Goal: Task Accomplishment & Management: Manage account settings

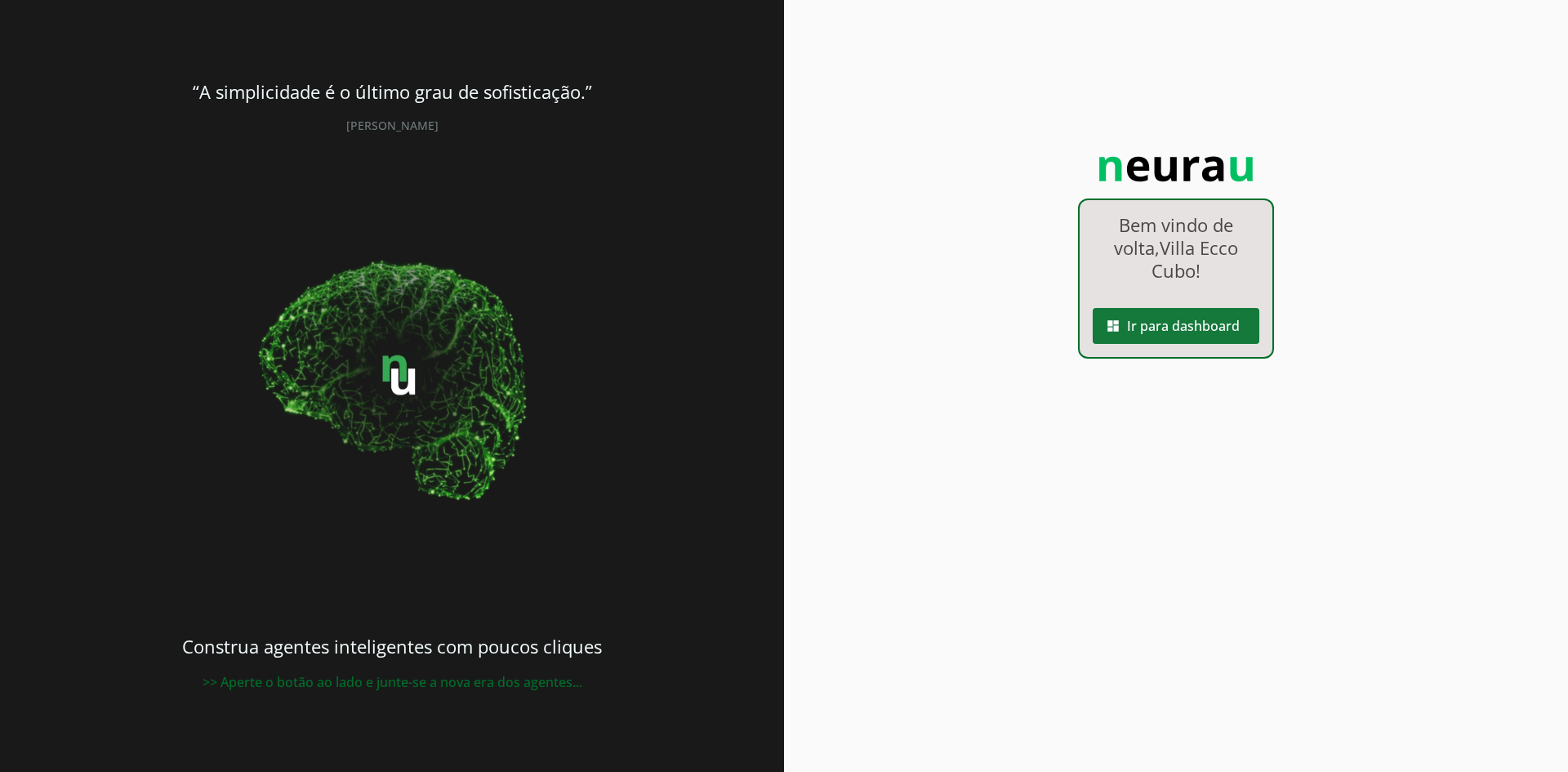
click at [1181, 329] on span at bounding box center [1176, 325] width 167 height 39
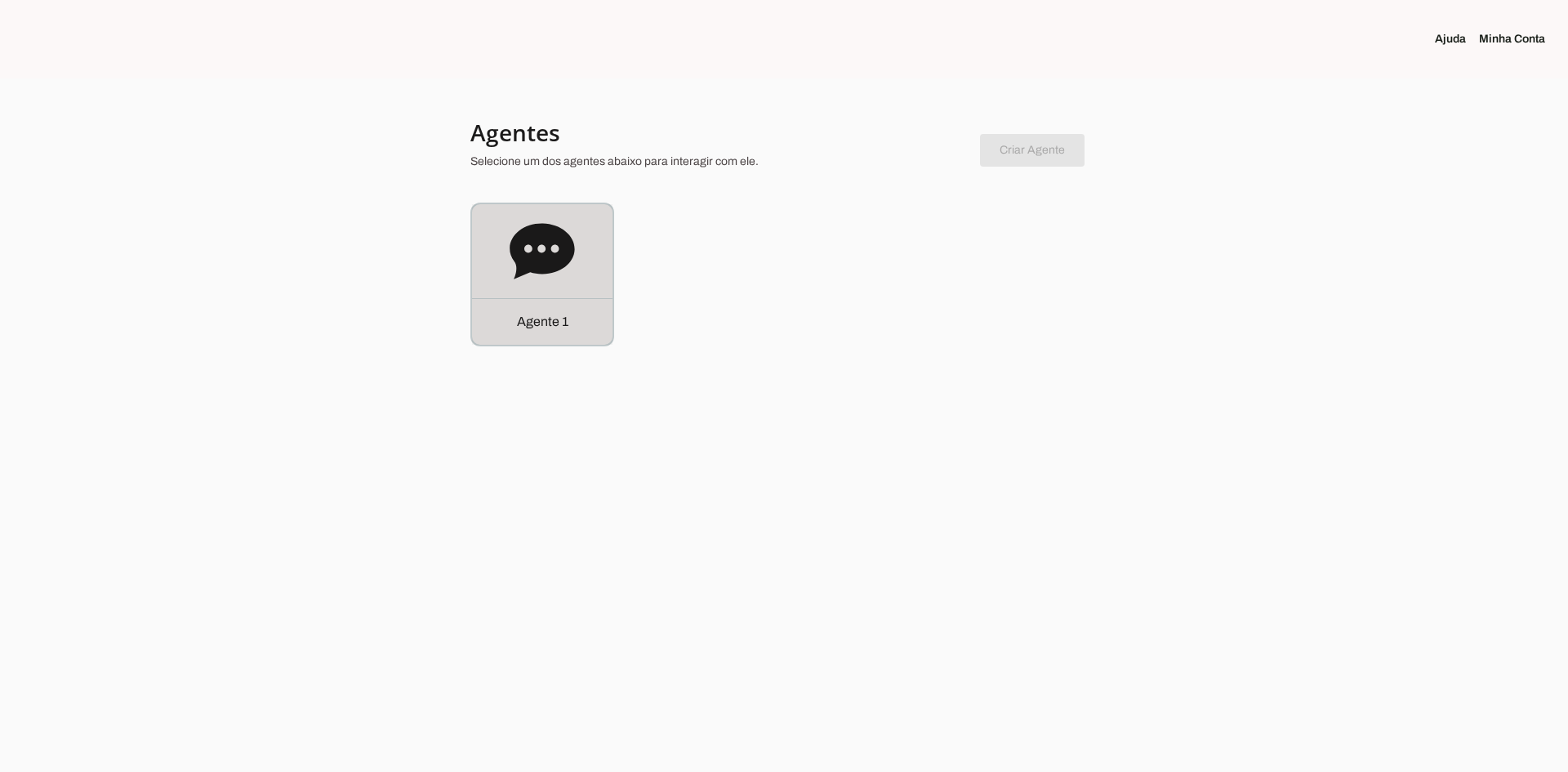
click at [518, 271] on icon at bounding box center [541, 250] width 64 height 56
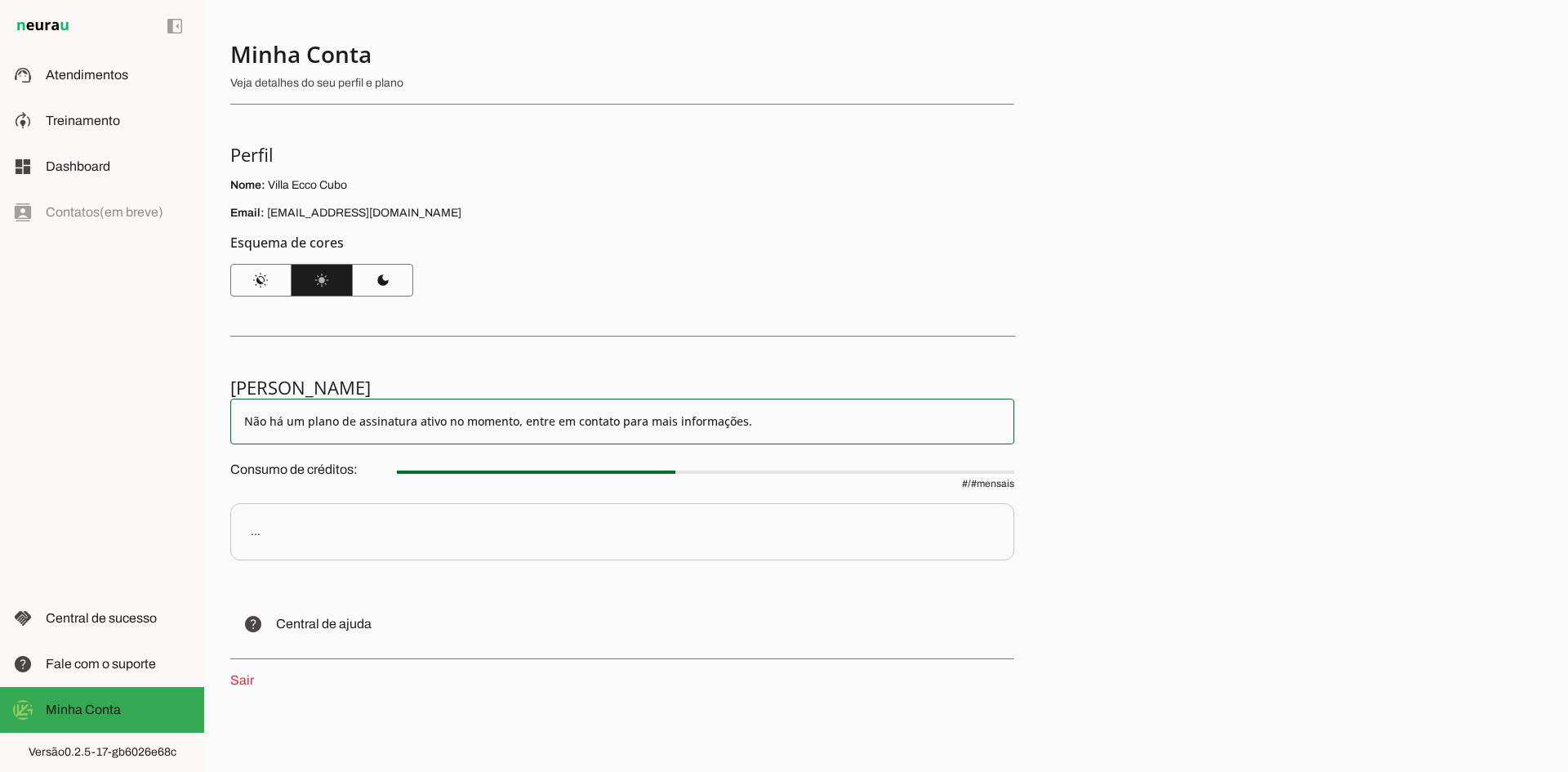
click at [381, 425] on slot "Não há um plano de assinatura ativo no momento, entre em contato para mais info…" at bounding box center [622, 421] width 756 height 17
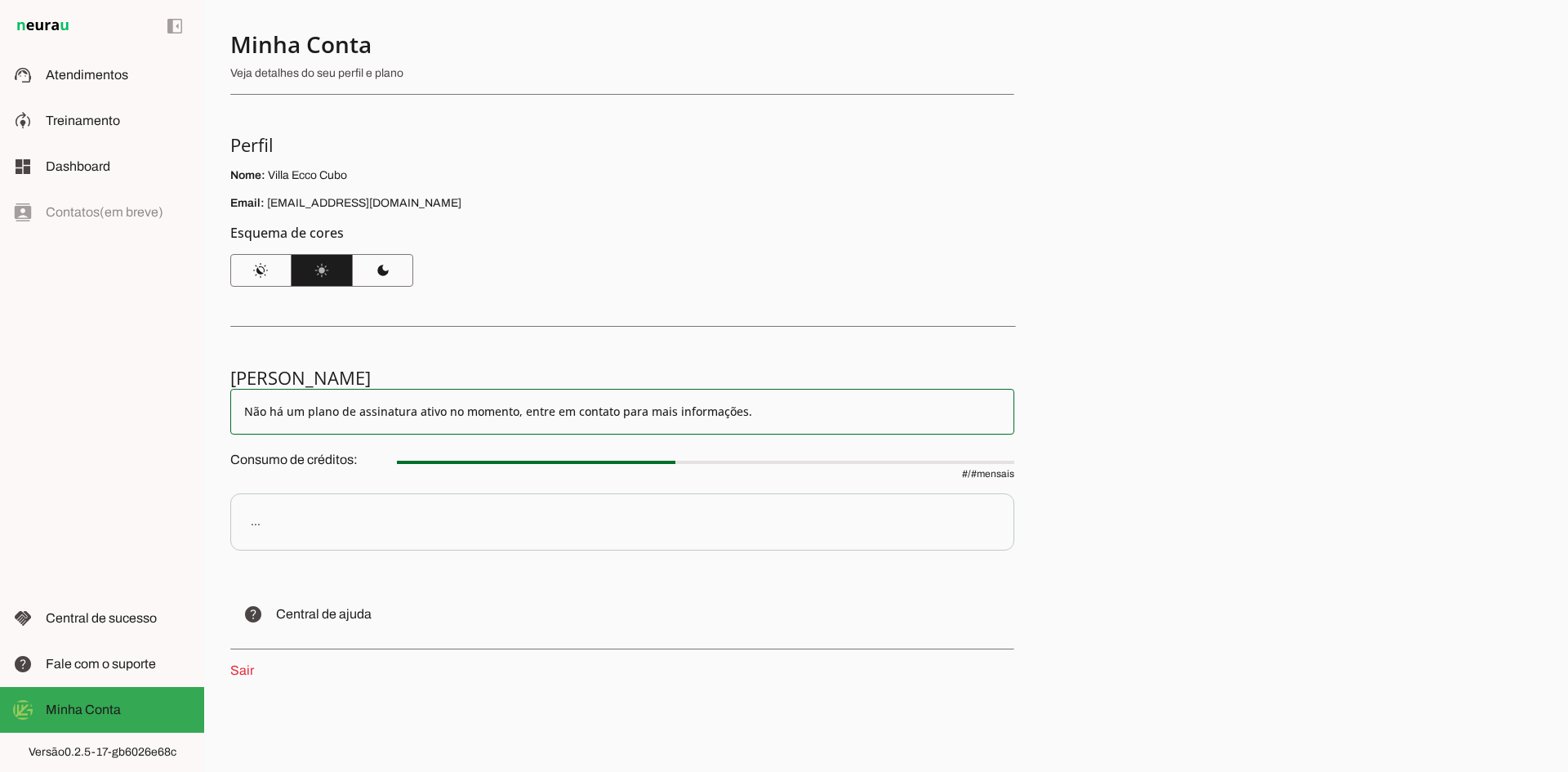
click at [428, 410] on slot "Não há um plano de assinatura ativo no momento, entre em contato para mais info…" at bounding box center [622, 412] width 756 height 17
click at [324, 530] on p "..." at bounding box center [622, 522] width 784 height 57
click at [338, 435] on section "[PERSON_NAME] Não há um plano de assinatura ativo no momento, entre em contato …" at bounding box center [622, 523] width 784 height 315
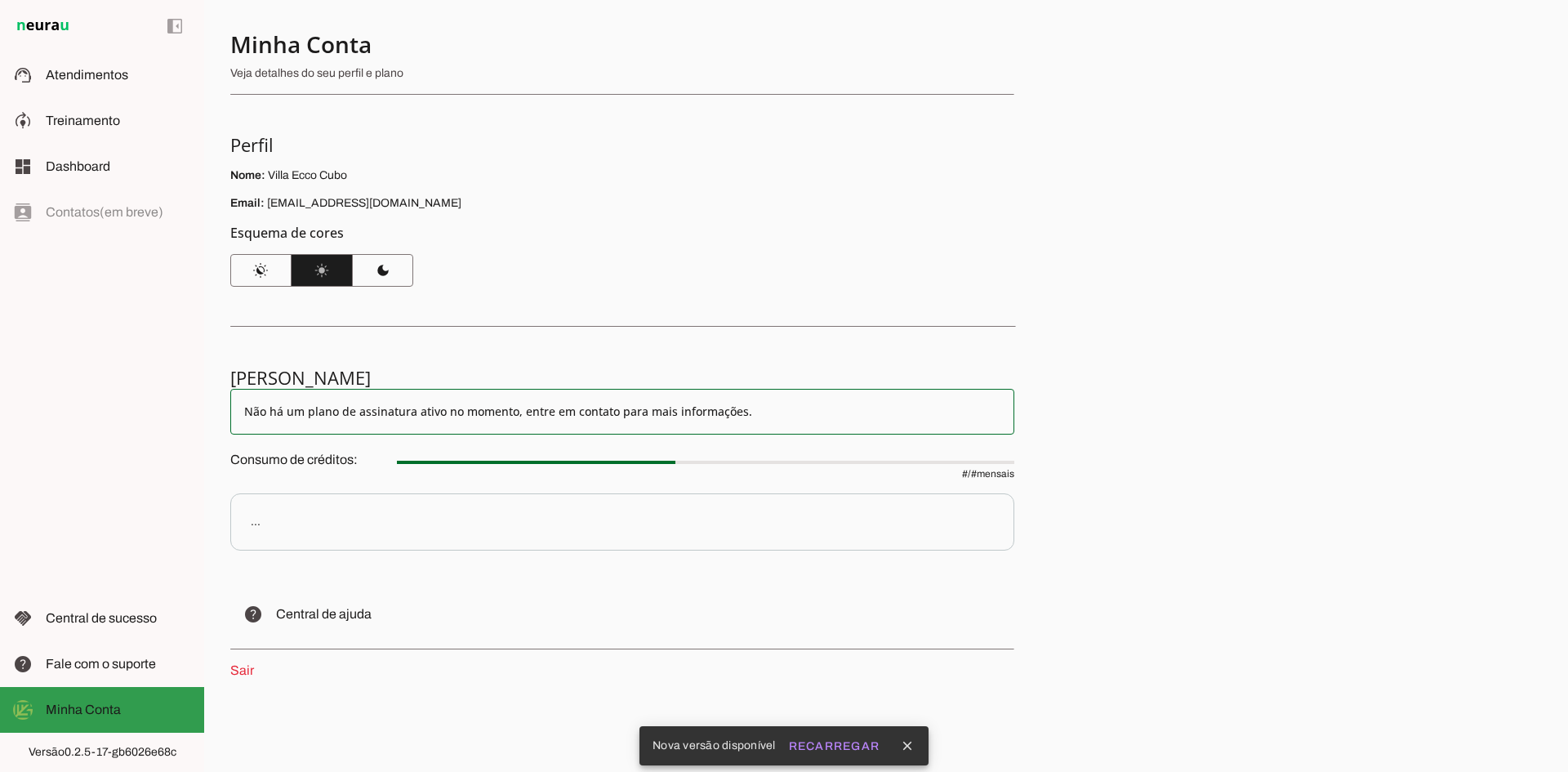
click at [122, 700] on slot at bounding box center [118, 709] width 145 height 19
click at [107, 75] on span "Atendimentos" at bounding box center [87, 75] width 83 height 14
click at [112, 66] on slot at bounding box center [118, 75] width 145 height 19
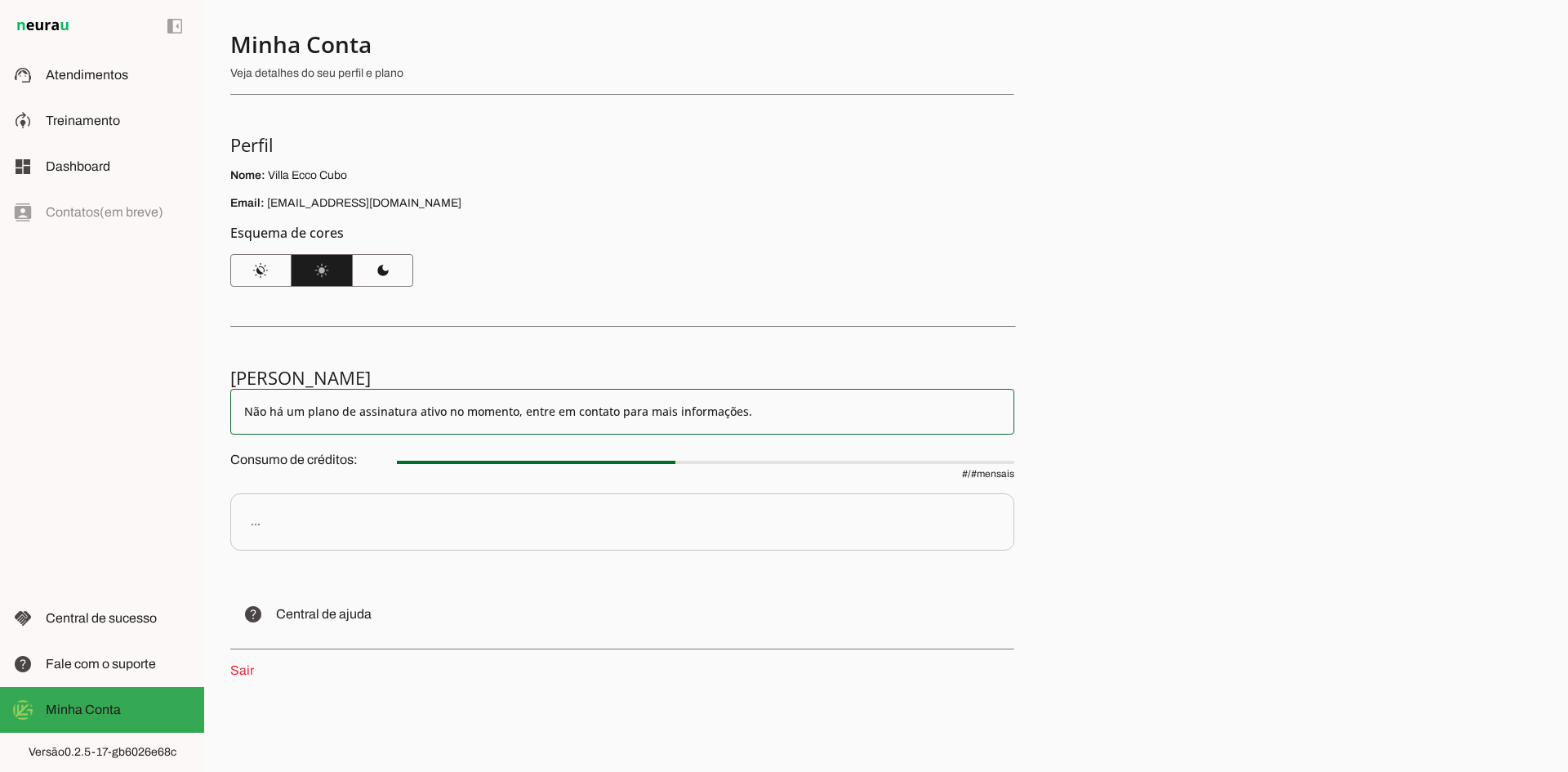
click at [427, 404] on slot "Não há um plano de assinatura ativo no momento, entre em contato para mais info…" at bounding box center [622, 412] width 756 height 17
click at [115, 78] on span "Atendimentos" at bounding box center [87, 75] width 83 height 14
click at [601, 408] on slot "Não há um plano de assinatura ativo no momento, entre em contato para mais info…" at bounding box center [622, 412] width 756 height 17
click at [702, 475] on span "# / # mensais" at bounding box center [705, 464] width 618 height 33
click at [117, 661] on span "Fale com o suporte" at bounding box center [100, 664] width 110 height 14
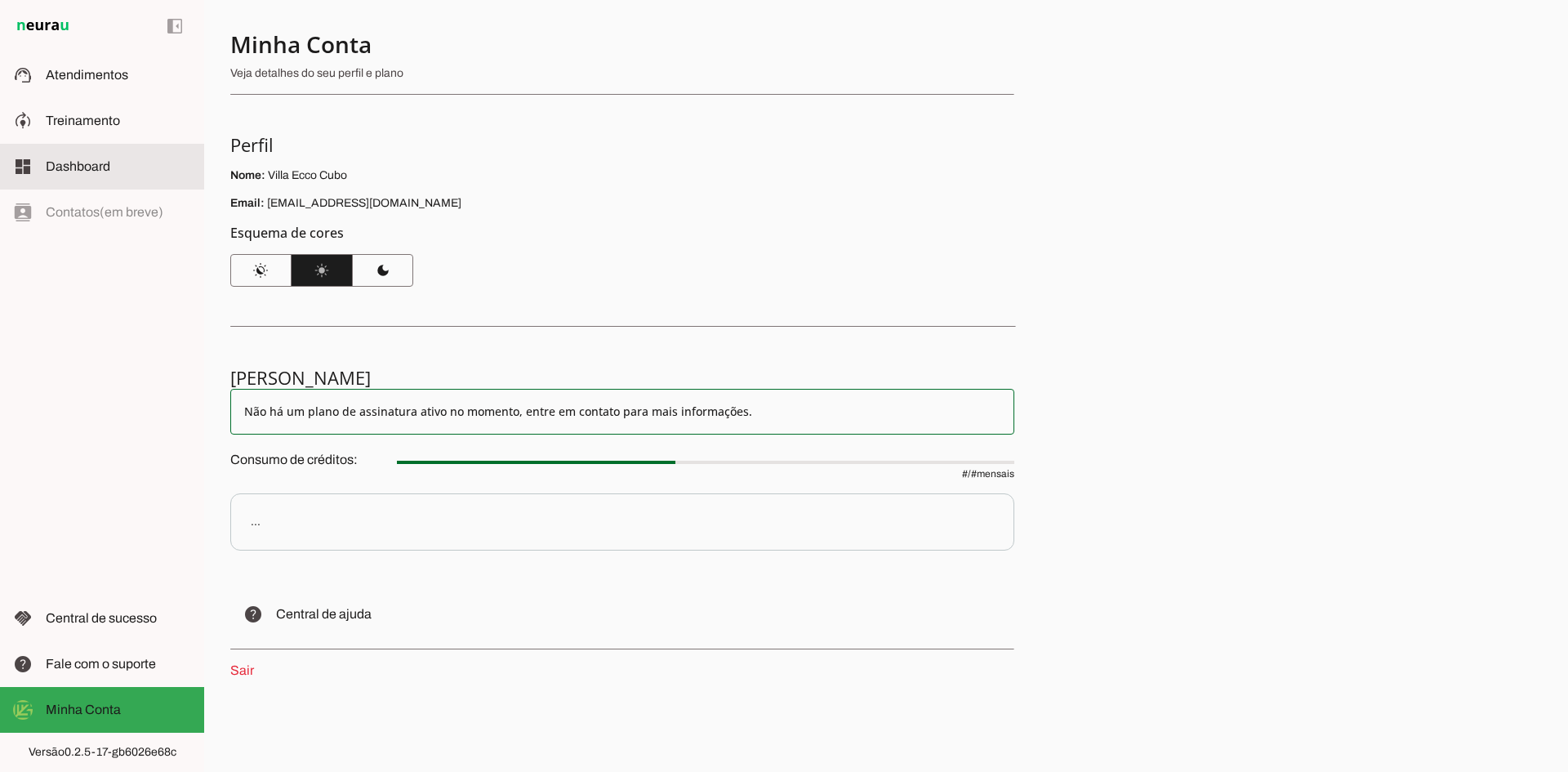
click at [89, 167] on span "Dashboard" at bounding box center [78, 167] width 64 height 14
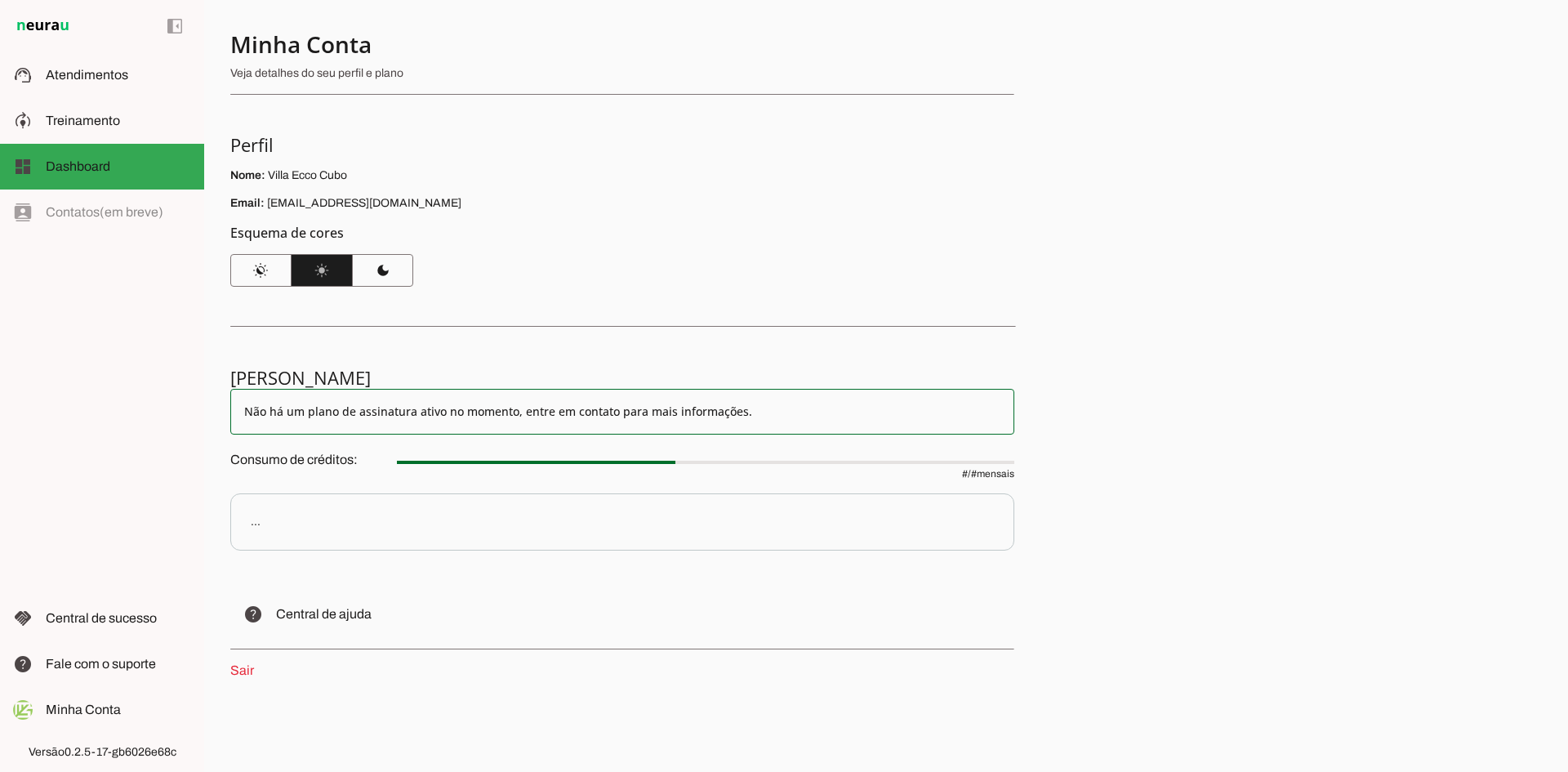
click at [511, 384] on h5 "[PERSON_NAME]" at bounding box center [615, 377] width 771 height 23
click at [120, 608] on slot at bounding box center [118, 618] width 145 height 19
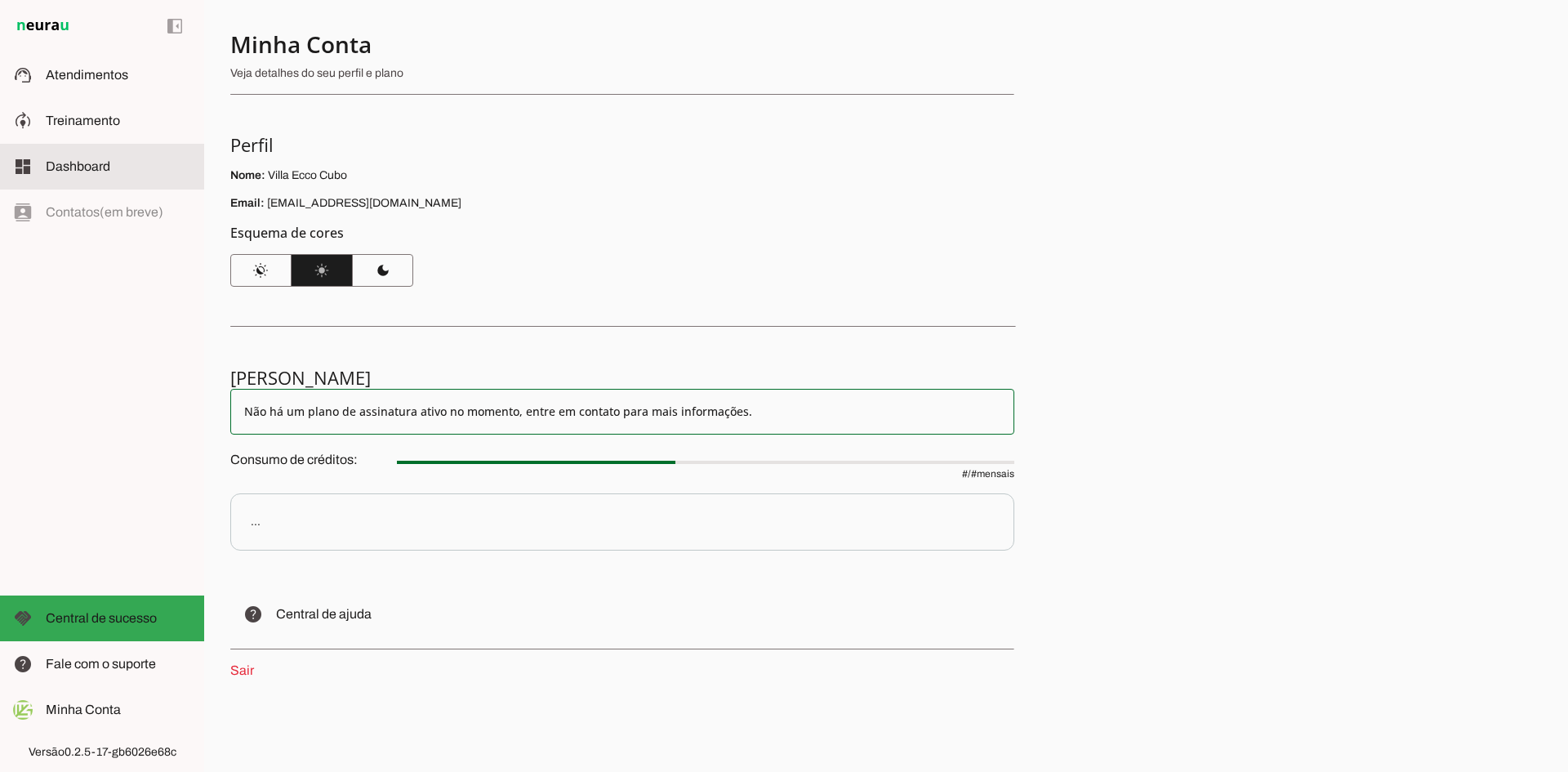
click at [84, 161] on span "Dashboard" at bounding box center [78, 167] width 64 height 14
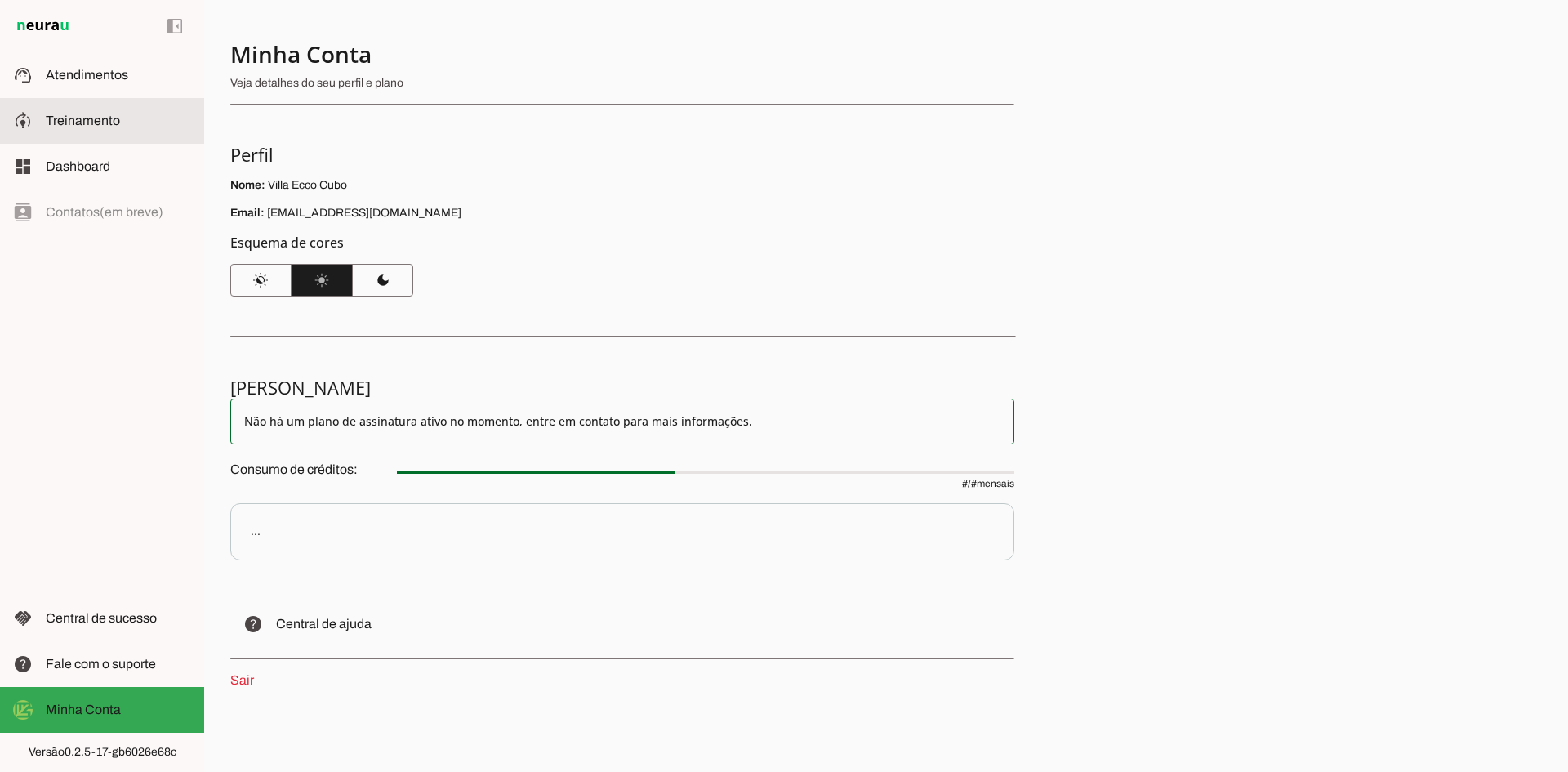
click at [109, 121] on span "Treinamento" at bounding box center [83, 121] width 74 height 14
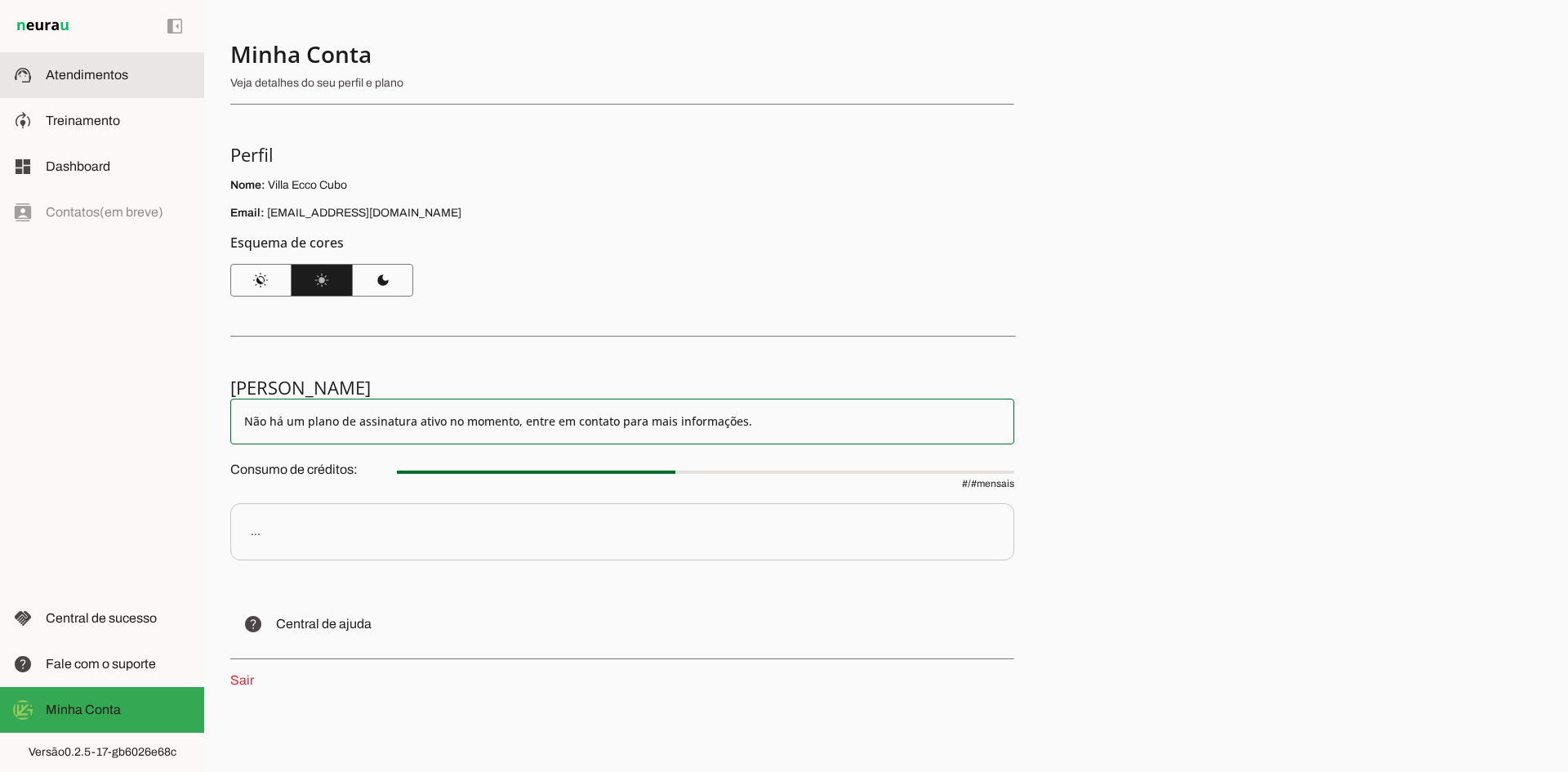
click at [123, 76] on span "Atendimentos" at bounding box center [87, 75] width 83 height 14
click at [262, 281] on span at bounding box center [260, 280] width 61 height 39
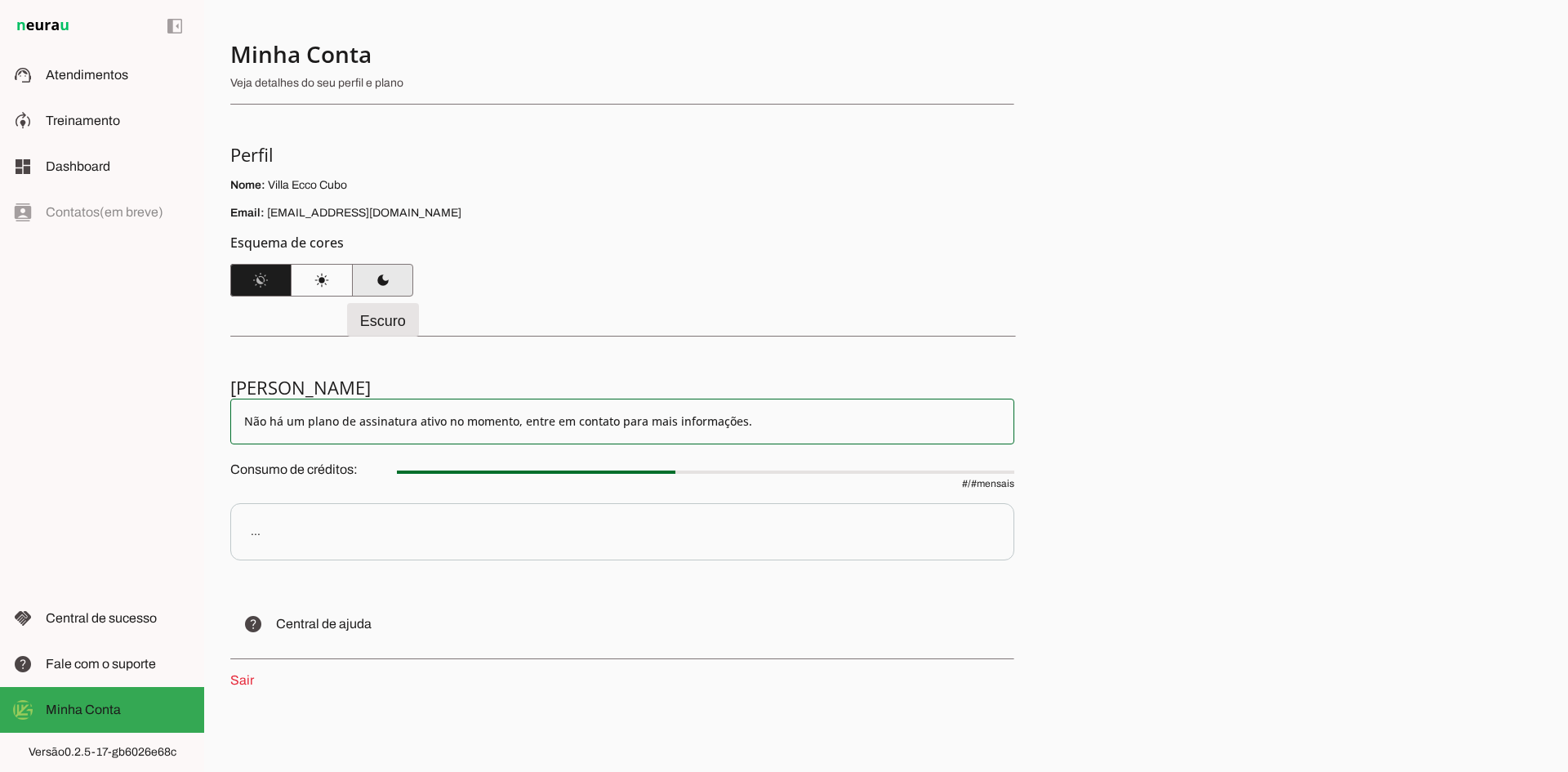
click at [395, 284] on span at bounding box center [382, 280] width 61 height 39
click at [321, 284] on span at bounding box center [322, 280] width 61 height 39
click at [385, 279] on span at bounding box center [382, 280] width 61 height 39
click at [466, 428] on slot "Não há um plano de assinatura ativo no momento, entre em contato para mais info…" at bounding box center [622, 421] width 756 height 17
click at [736, 442] on md-item "Não há um plano de assinatura ativo no momento, entre em contato para mais info…" at bounding box center [622, 421] width 784 height 46
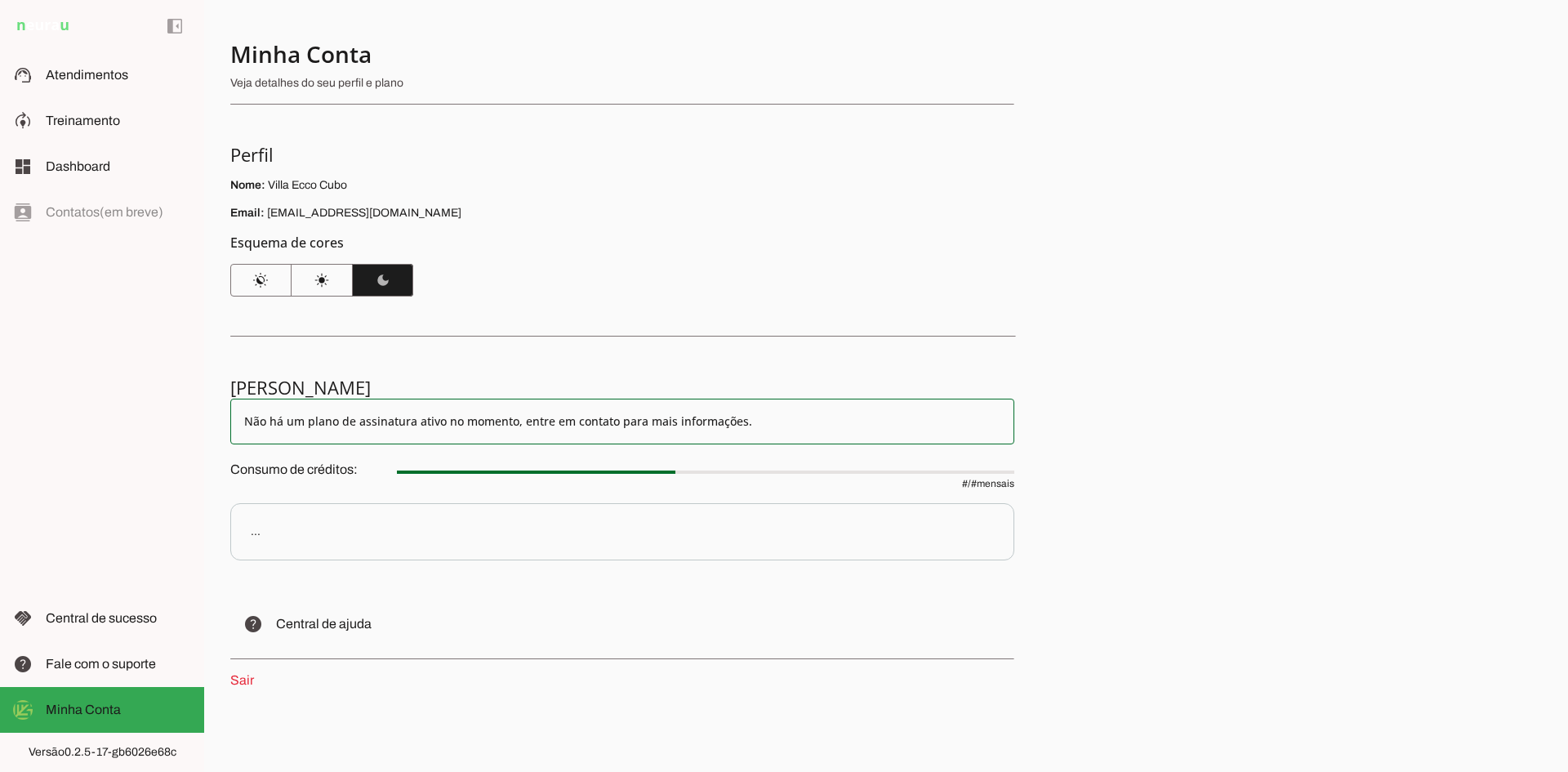
click at [710, 474] on span "# / # mensais" at bounding box center [705, 473] width 618 height 33
click at [707, 474] on span "# / # mensais" at bounding box center [705, 473] width 618 height 33
click at [673, 457] on section "[PERSON_NAME] Não há um plano de assinatura ativo no momento, entre em contato …" at bounding box center [622, 532] width 784 height 315
drag, startPoint x: 97, startPoint y: 123, endPoint x: 102, endPoint y: 133, distance: 11.2
click at [97, 123] on span "Treinamento" at bounding box center [83, 121] width 74 height 14
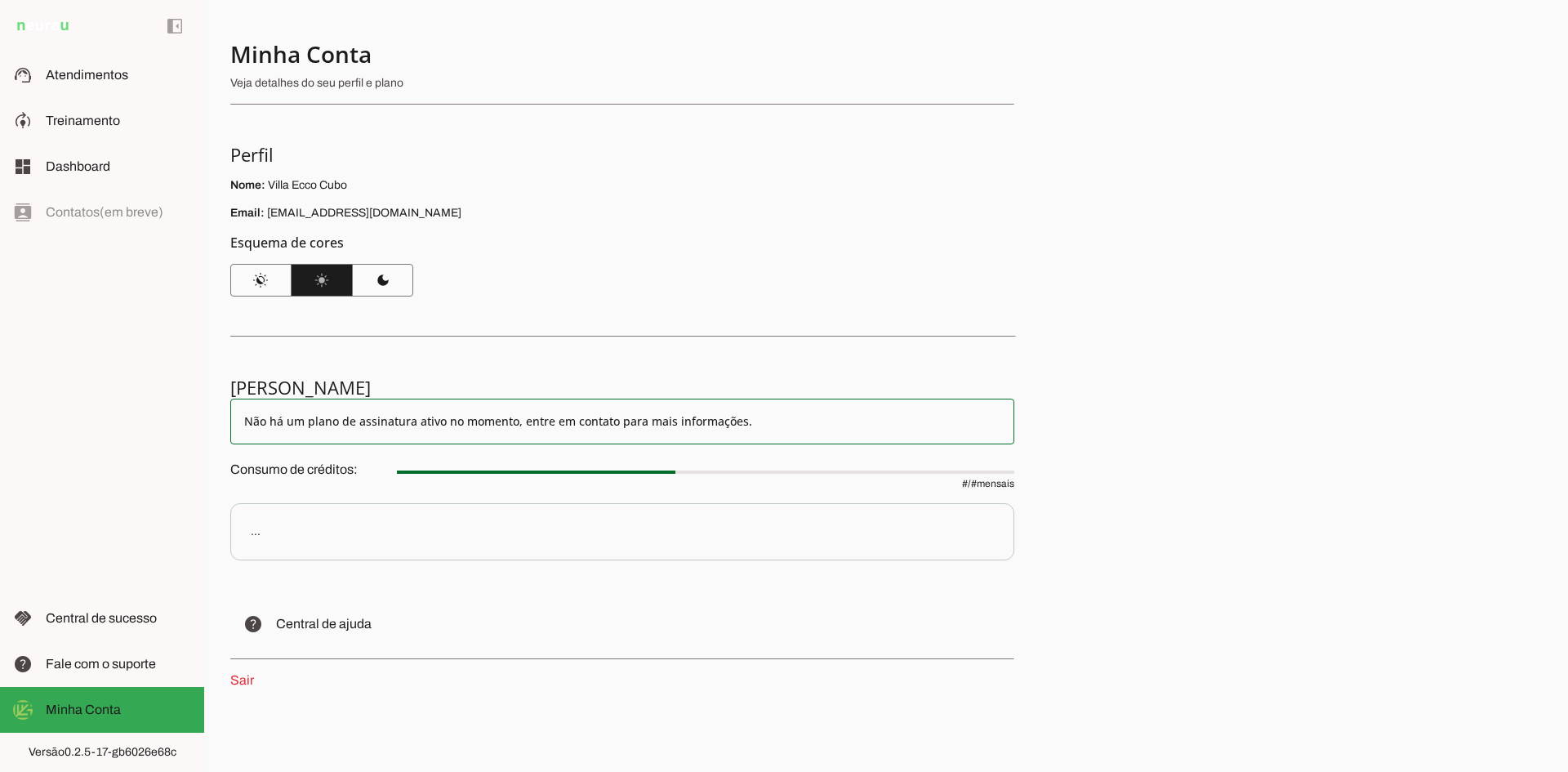
click at [257, 536] on div "..." at bounding box center [255, 531] width 10 height 17
click at [256, 533] on div "..." at bounding box center [255, 531] width 10 height 17
click at [863, 461] on span "# / # mensais" at bounding box center [705, 473] width 618 height 33
